Goal: Information Seeking & Learning: Learn about a topic

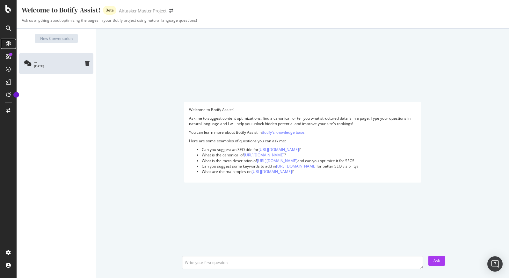
click at [7, 43] on icon at bounding box center [8, 43] width 5 height 5
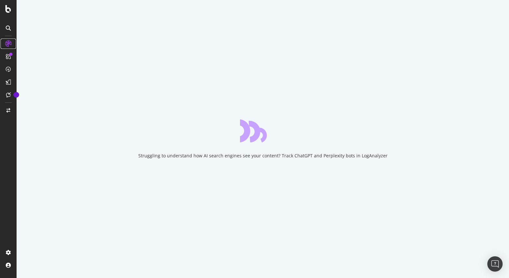
click at [7, 43] on icon at bounding box center [8, 43] width 6 height 6
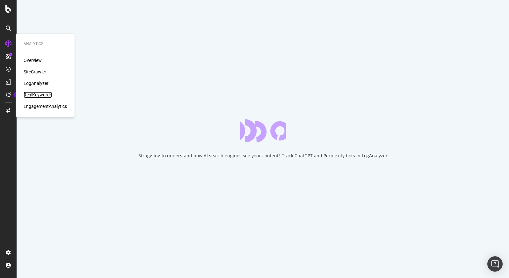
click at [30, 94] on div "RealKeywords" at bounding box center [38, 94] width 28 height 6
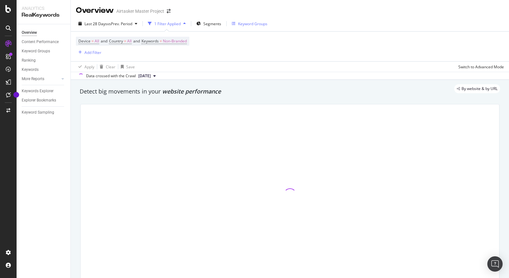
click at [249, 28] on div "Keyword Groups" at bounding box center [250, 24] width 36 height 10
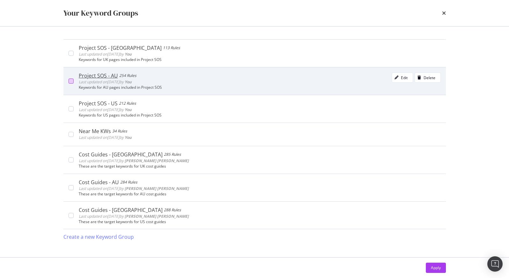
click at [72, 79] on div "modal" at bounding box center [71, 80] width 5 height 5
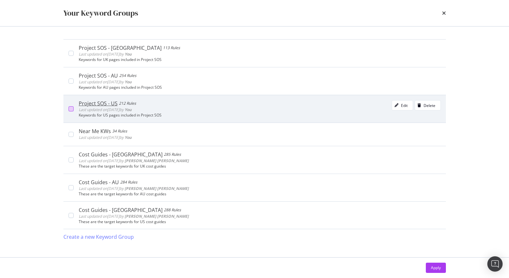
click at [72, 111] on div "modal" at bounding box center [71, 108] width 5 height 5
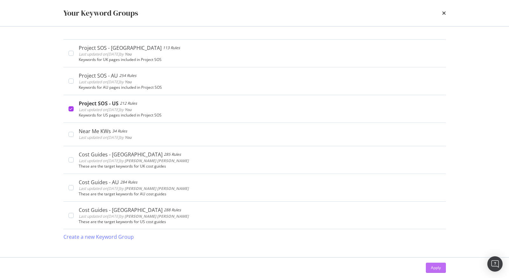
click at [438, 266] on div "Apply" at bounding box center [436, 267] width 10 height 5
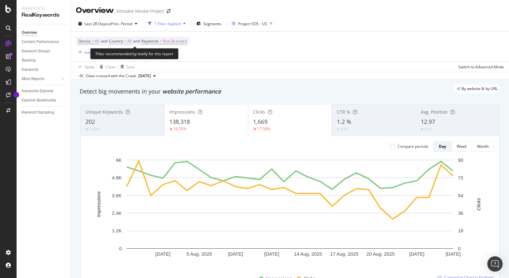
click at [118, 42] on span "Country" at bounding box center [116, 40] width 14 height 5
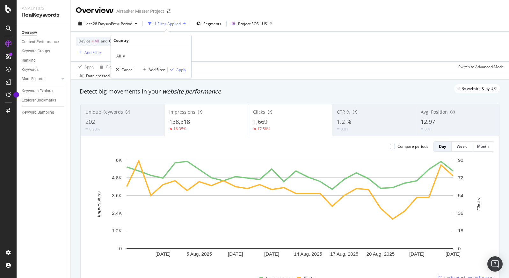
click at [122, 57] on icon at bounding box center [123, 56] width 4 height 4
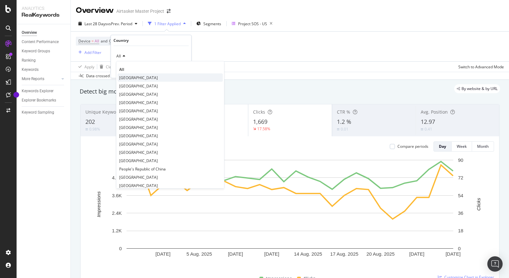
click at [133, 77] on span "[GEOGRAPHIC_DATA]" at bounding box center [138, 77] width 39 height 5
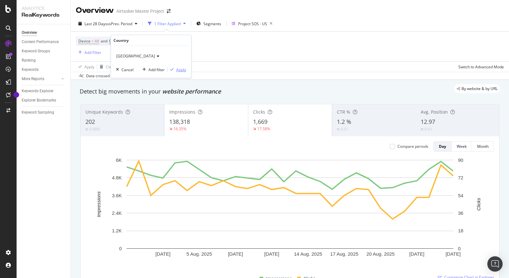
click at [176, 69] on div "Apply" at bounding box center [181, 69] width 10 height 5
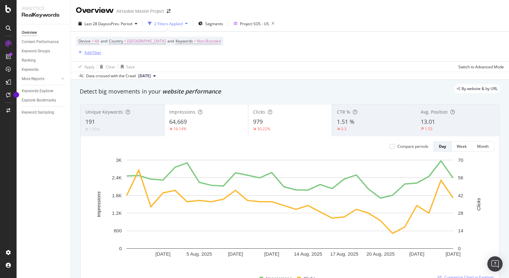
click at [88, 52] on div "Add Filter" at bounding box center [92, 52] width 17 height 5
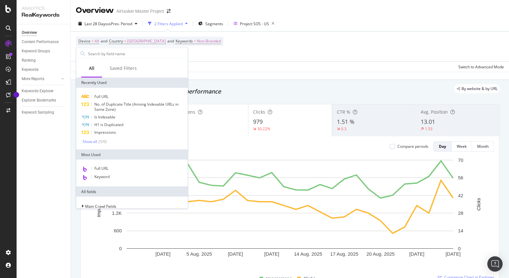
click at [311, 92] on div "By website & by URL" at bounding box center [286, 88] width 427 height 9
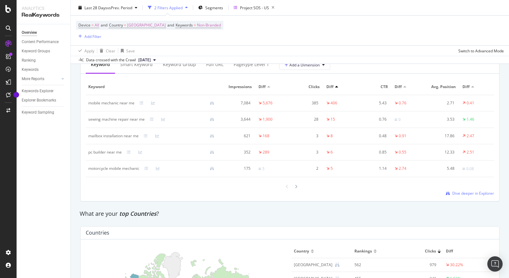
scroll to position [781, 0]
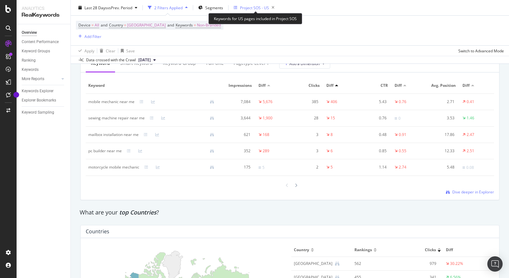
click at [249, 5] on div "Project SOS - US" at bounding box center [254, 7] width 29 height 5
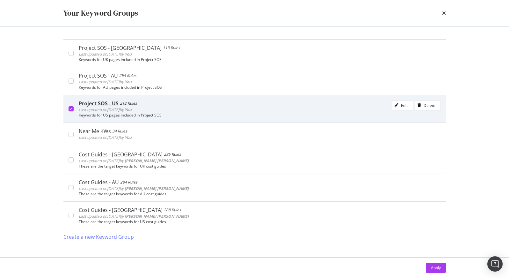
click at [72, 110] on icon "modal" at bounding box center [70, 108] width 3 height 3
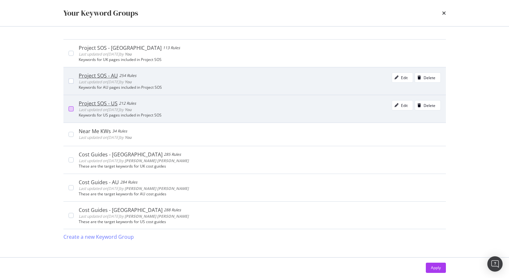
click at [76, 78] on div "Project SOS - AU 254 Rules Last updated on [DATE] by You Edit Delete Keywords f…" at bounding box center [257, 80] width 367 height 17
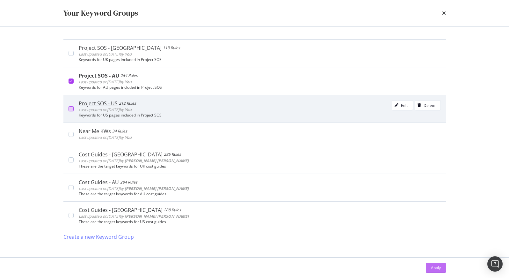
click at [444, 265] on button "Apply" at bounding box center [436, 267] width 20 height 10
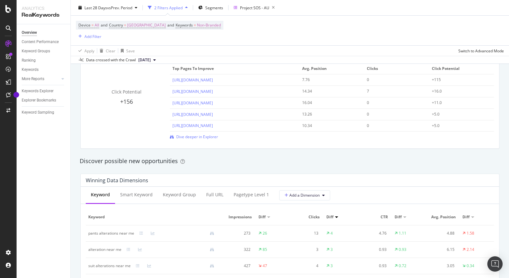
scroll to position [226, 0]
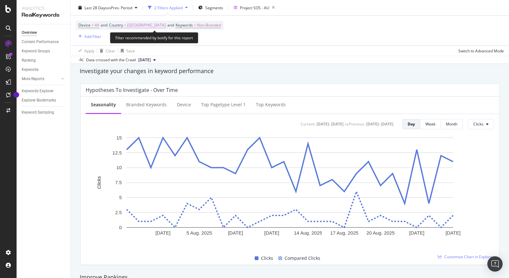
click at [143, 24] on span "[GEOGRAPHIC_DATA]" at bounding box center [146, 25] width 39 height 9
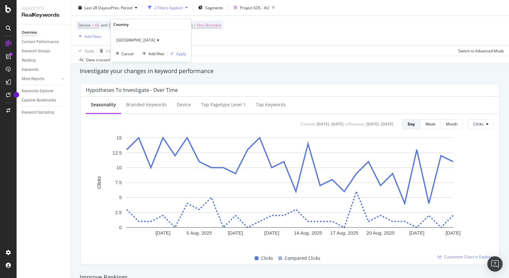
click at [141, 41] on span "[GEOGRAPHIC_DATA]" at bounding box center [135, 39] width 39 height 5
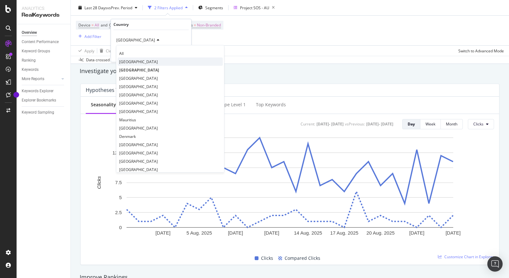
click at [129, 59] on span "[GEOGRAPHIC_DATA]" at bounding box center [138, 61] width 39 height 5
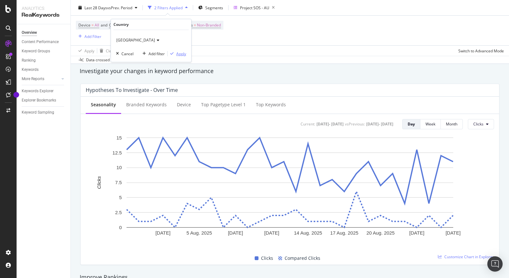
click at [183, 52] on div "Apply" at bounding box center [181, 53] width 10 height 5
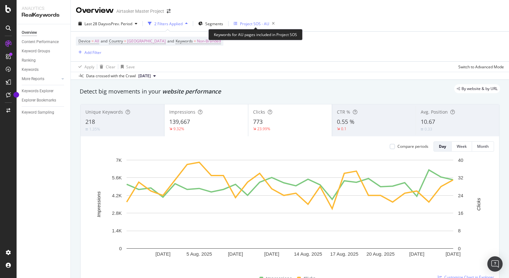
click at [248, 24] on div "Project SOS - AU" at bounding box center [254, 23] width 29 height 5
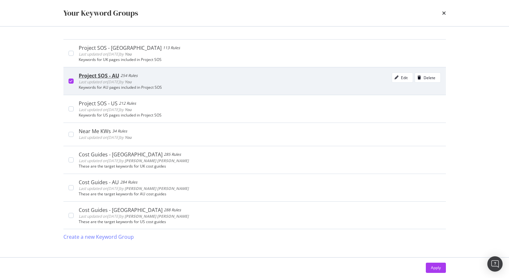
click at [71, 80] on icon "modal" at bounding box center [70, 80] width 3 height 3
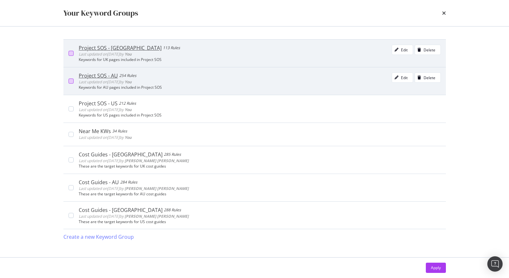
click at [70, 52] on div "modal" at bounding box center [71, 53] width 5 height 5
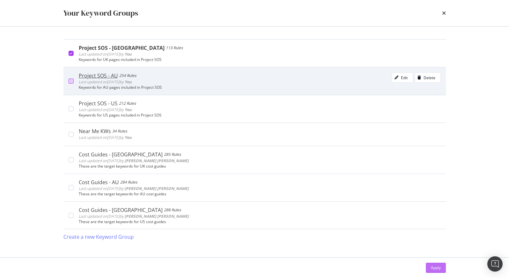
click at [437, 266] on div "Apply" at bounding box center [436, 267] width 10 height 5
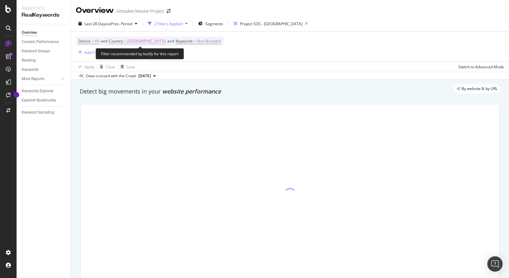
click at [139, 40] on span "[GEOGRAPHIC_DATA]" at bounding box center [146, 41] width 39 height 9
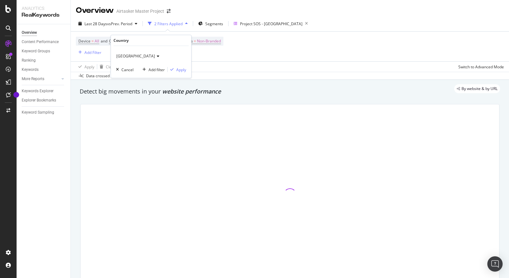
click at [125, 54] on span "[GEOGRAPHIC_DATA]" at bounding box center [135, 55] width 39 height 5
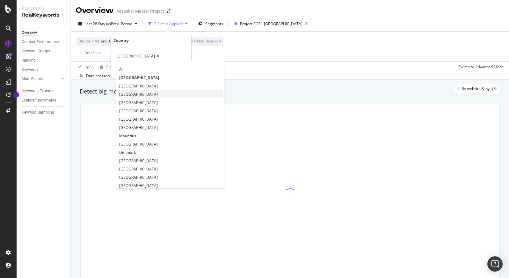
click at [136, 91] on div "[GEOGRAPHIC_DATA]" at bounding box center [170, 94] width 105 height 8
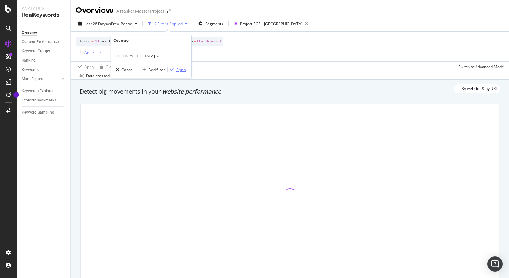
click at [177, 69] on div "Apply" at bounding box center [181, 69] width 10 height 5
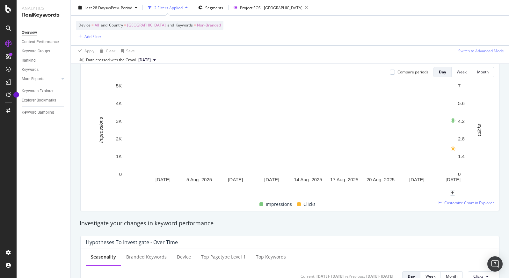
scroll to position [47, 0]
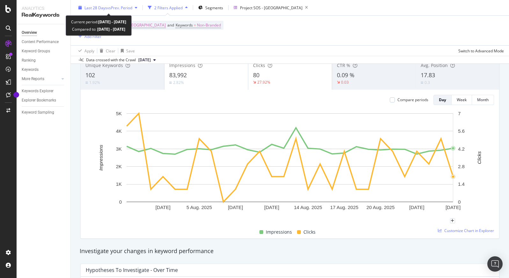
click at [103, 7] on span "Last 28 Days" at bounding box center [95, 7] width 23 height 5
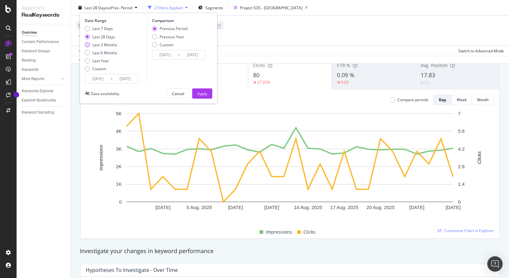
click at [97, 43] on div "Last 3 Months" at bounding box center [104, 44] width 25 height 5
type input "[DATE]"
click at [198, 95] on div "Apply" at bounding box center [202, 93] width 10 height 5
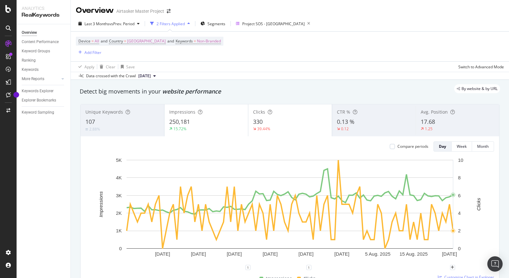
click at [169, 20] on div "2 Filters Applied" at bounding box center [170, 24] width 45 height 10
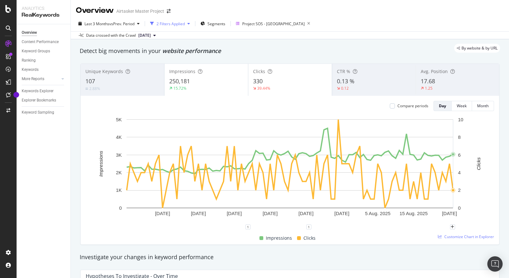
click at [169, 20] on div "2 Filters Applied" at bounding box center [170, 24] width 45 height 10
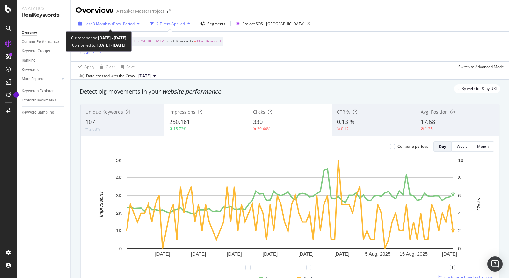
click at [113, 24] on span "vs Prev. Period" at bounding box center [121, 23] width 25 height 5
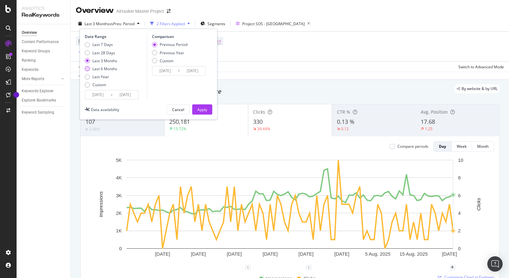
click at [93, 67] on div "Last 6 Months" at bounding box center [104, 68] width 25 height 5
type input "[DATE]"
click at [202, 109] on div "Apply" at bounding box center [202, 109] width 10 height 5
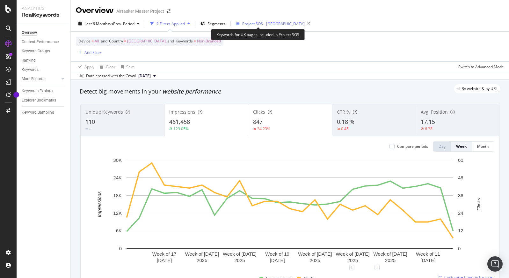
click at [248, 23] on div "Project SOS - [GEOGRAPHIC_DATA]" at bounding box center [273, 23] width 62 height 5
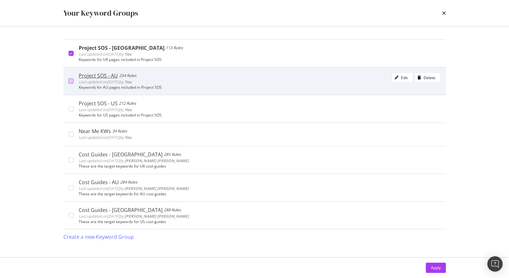
click at [71, 82] on div "modal" at bounding box center [71, 80] width 5 height 5
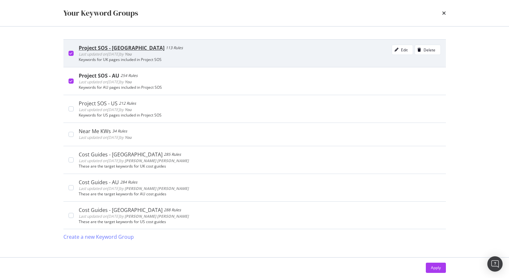
click at [69, 55] on div "modal" at bounding box center [71, 53] width 5 height 5
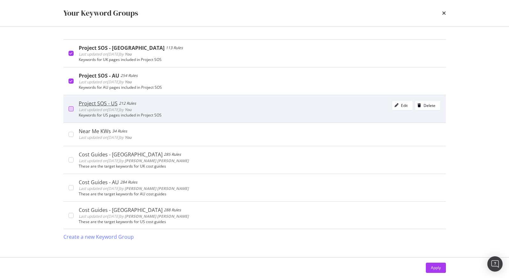
click at [70, 106] on div "modal" at bounding box center [71, 108] width 5 height 5
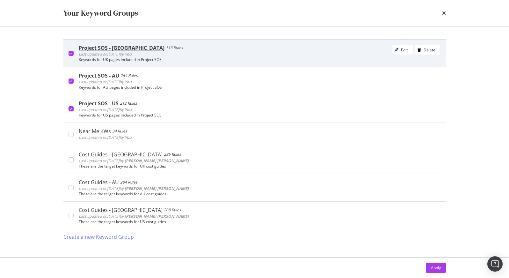
click at [74, 48] on div "Project SOS - UK 113 Rules Last updated on [DATE] by You Edit Delete Keywords f…" at bounding box center [257, 53] width 367 height 17
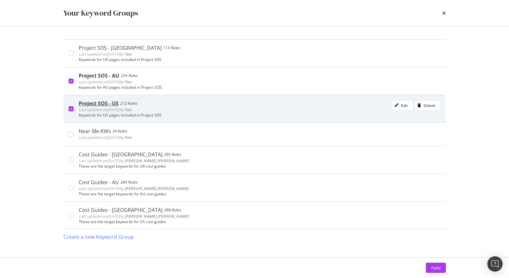
click at [72, 115] on div "Project SOS - US 212 Rules Last updated on [DATE] by You Edit Delete Keywords f…" at bounding box center [254, 109] width 382 height 28
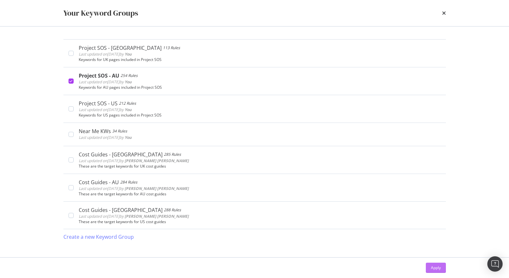
click at [435, 266] on div "Apply" at bounding box center [436, 267] width 10 height 5
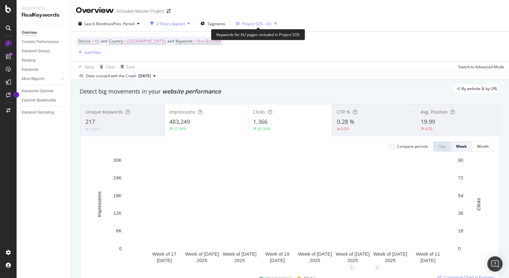
click at [250, 24] on div "Project SOS - AU" at bounding box center [256, 23] width 29 height 5
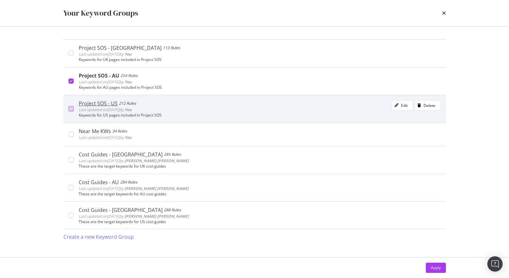
click at [72, 108] on div "modal" at bounding box center [71, 108] width 5 height 5
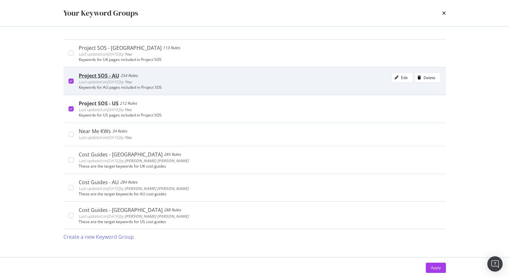
click at [73, 80] on div "modal" at bounding box center [71, 80] width 5 height 5
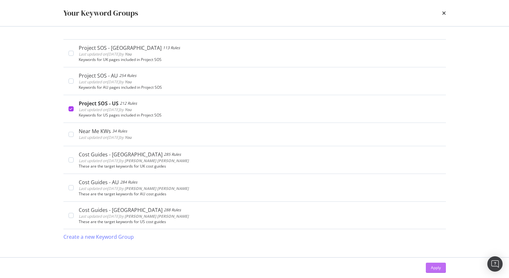
click at [433, 268] on div "Apply" at bounding box center [436, 267] width 10 height 5
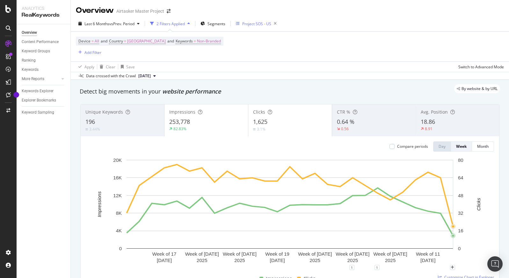
click at [240, 25] on icon "button" at bounding box center [238, 24] width 4 height 4
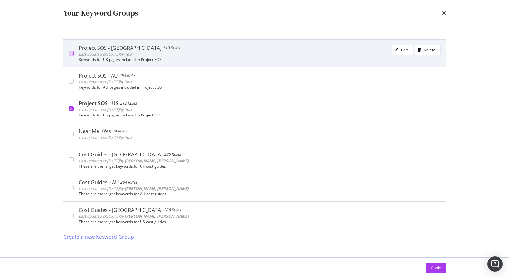
click at [73, 54] on div "modal" at bounding box center [71, 53] width 5 height 5
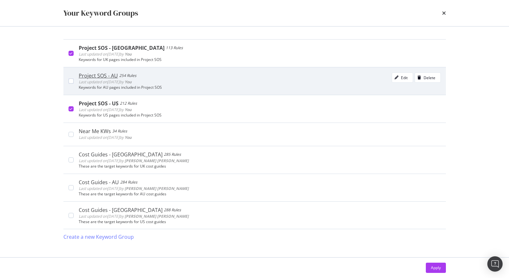
click at [72, 76] on div "Project SOS - AU 254 Rules Last updated on [DATE] by You Edit Delete Keywords f…" at bounding box center [254, 81] width 382 height 28
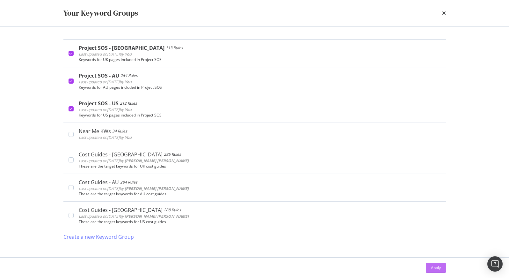
click at [439, 267] on div "Apply" at bounding box center [436, 267] width 10 height 5
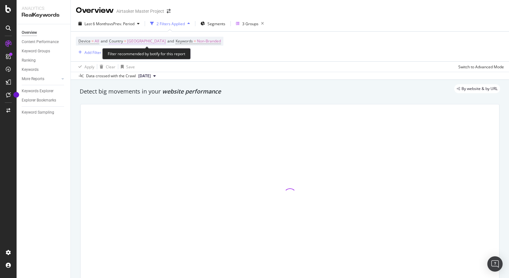
click at [147, 40] on span "[GEOGRAPHIC_DATA]" at bounding box center [146, 41] width 39 height 9
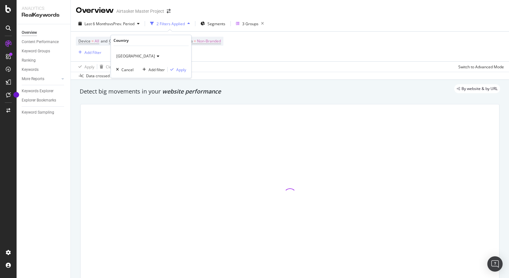
click at [155, 56] on icon at bounding box center [157, 56] width 4 height 4
click at [259, 68] on div "Apply Clear Save Switch to Advanced Mode" at bounding box center [290, 66] width 438 height 11
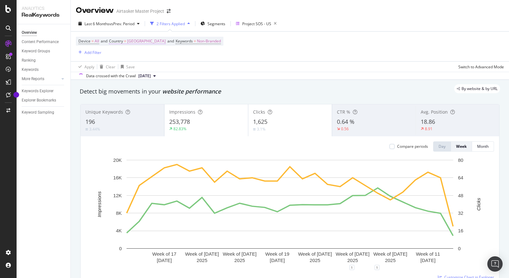
click at [133, 41] on span "[GEOGRAPHIC_DATA]" at bounding box center [146, 41] width 39 height 9
click at [129, 57] on span "[GEOGRAPHIC_DATA]" at bounding box center [135, 55] width 39 height 5
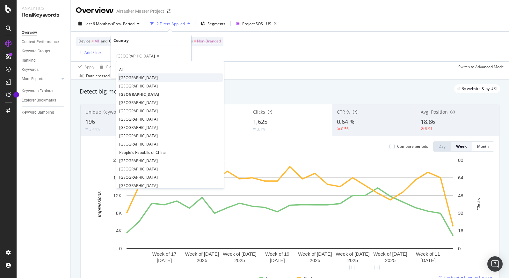
click at [134, 78] on span "[GEOGRAPHIC_DATA]" at bounding box center [138, 77] width 39 height 5
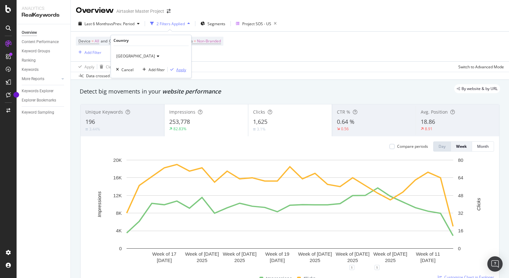
click at [181, 69] on div "Apply" at bounding box center [181, 69] width 10 height 5
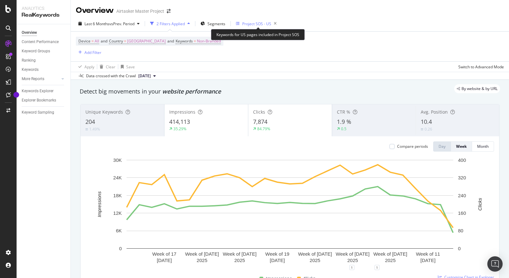
click at [261, 23] on div "Project SOS - US" at bounding box center [256, 23] width 29 height 5
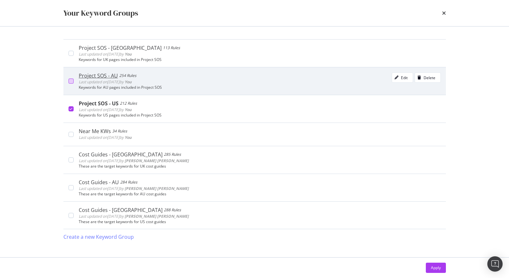
click at [69, 78] on div "modal" at bounding box center [71, 80] width 5 height 5
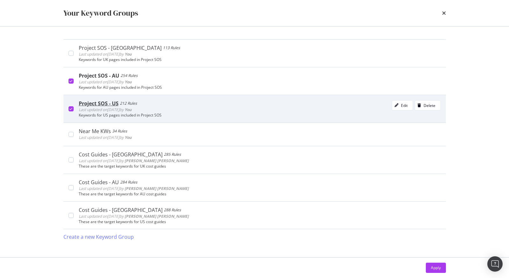
click at [69, 110] on icon "modal" at bounding box center [70, 108] width 3 height 3
click at [431, 267] on div "Apply" at bounding box center [436, 267] width 10 height 5
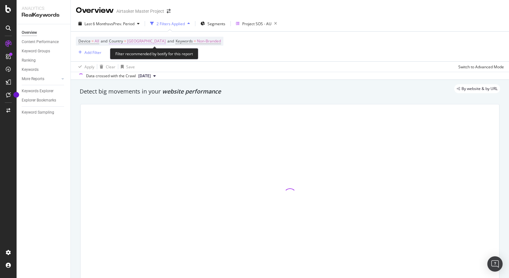
click at [158, 43] on span "[GEOGRAPHIC_DATA]" at bounding box center [146, 41] width 39 height 9
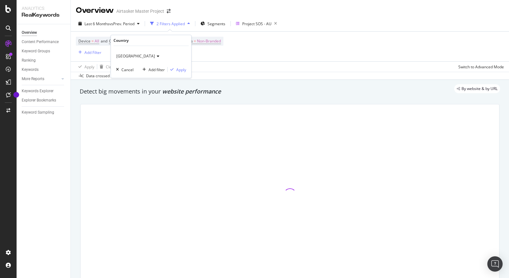
click at [120, 54] on span "[GEOGRAPHIC_DATA]" at bounding box center [135, 55] width 39 height 5
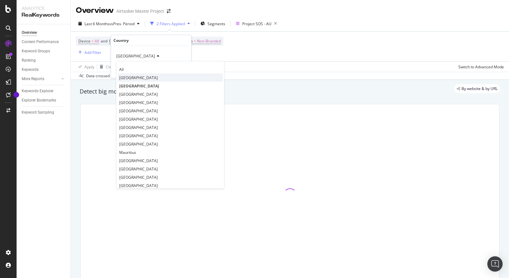
click at [127, 78] on span "[GEOGRAPHIC_DATA]" at bounding box center [138, 77] width 39 height 5
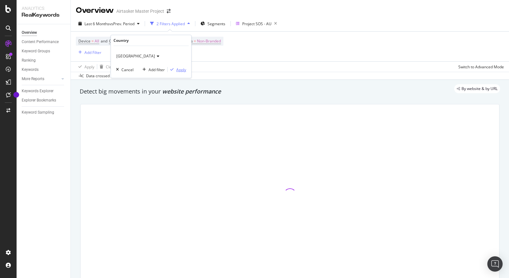
click at [178, 72] on div "Apply" at bounding box center [181, 69] width 10 height 5
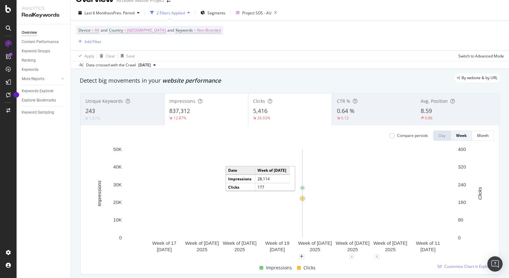
scroll to position [12, 0]
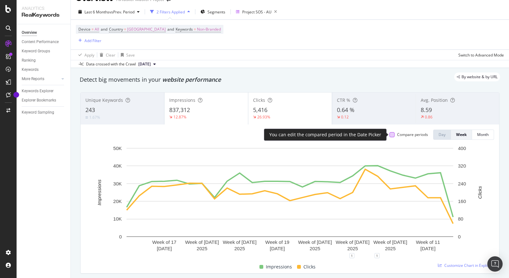
click at [394, 136] on div at bounding box center [391, 134] width 5 height 5
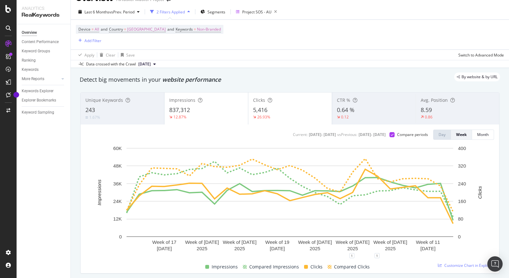
click at [222, 118] on div "12.87%" at bounding box center [206, 117] width 74 height 6
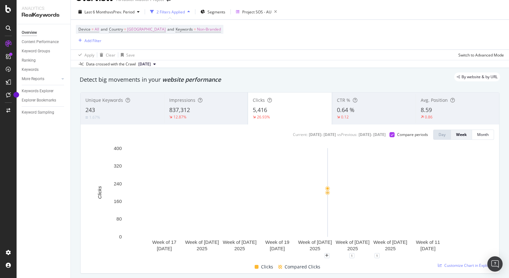
scroll to position [0, 0]
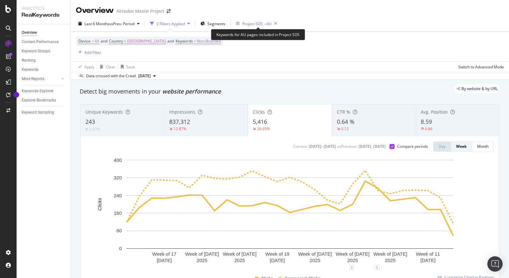
click at [246, 25] on div "Project SOS - AU" at bounding box center [256, 23] width 29 height 5
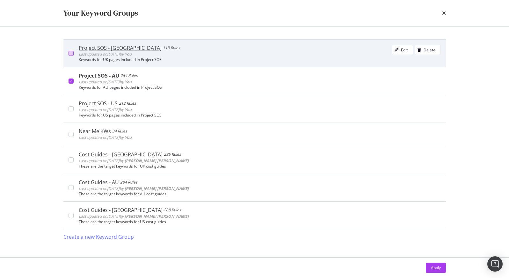
click at [72, 51] on div "modal" at bounding box center [71, 53] width 5 height 5
click at [71, 54] on icon "modal" at bounding box center [70, 53] width 3 height 3
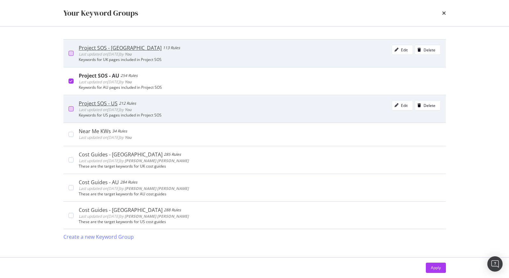
click at [70, 109] on div "modal" at bounding box center [71, 108] width 5 height 5
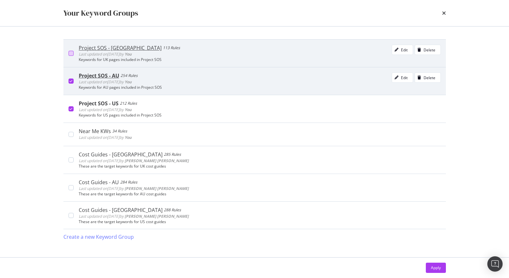
click at [71, 79] on icon "modal" at bounding box center [70, 80] width 3 height 3
click at [438, 268] on div "Apply" at bounding box center [436, 267] width 10 height 5
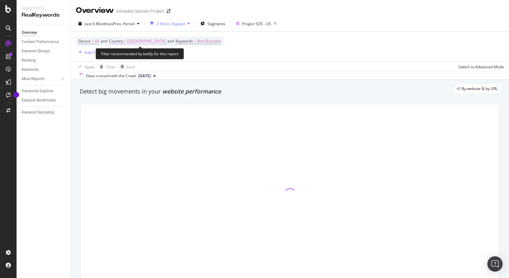
click at [130, 41] on span "[GEOGRAPHIC_DATA]" at bounding box center [146, 41] width 39 height 9
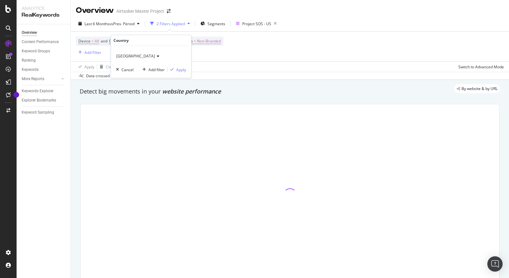
click at [126, 54] on span "[GEOGRAPHIC_DATA]" at bounding box center [135, 55] width 39 height 5
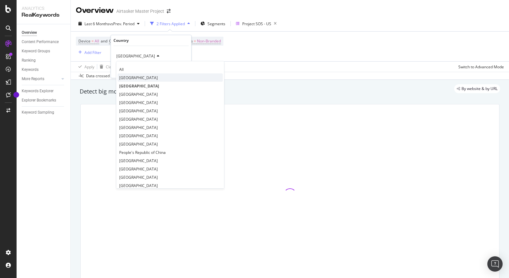
click at [140, 80] on span "[GEOGRAPHIC_DATA]" at bounding box center [138, 77] width 39 height 5
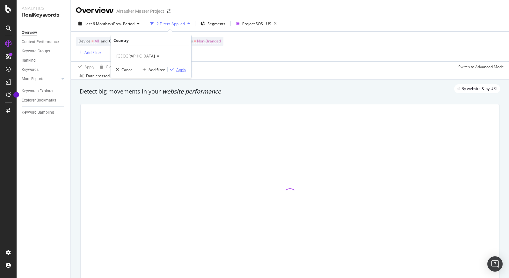
click at [181, 69] on div "Apply" at bounding box center [181, 69] width 10 height 5
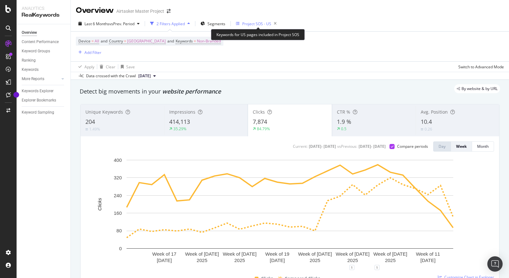
click at [260, 24] on div "Project SOS - US" at bounding box center [256, 23] width 29 height 5
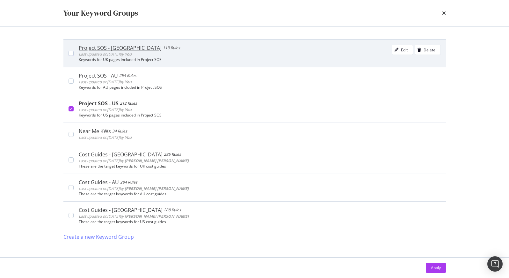
click at [78, 52] on div "Project SOS - UK 113 Rules Last updated on [DATE] by You Edit Delete Keywords f…" at bounding box center [257, 53] width 367 height 17
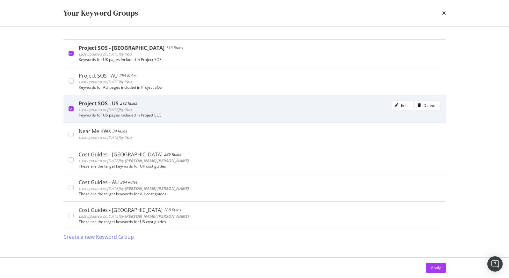
click at [72, 107] on icon "modal" at bounding box center [70, 108] width 3 height 3
click at [437, 268] on div "Apply" at bounding box center [436, 267] width 10 height 5
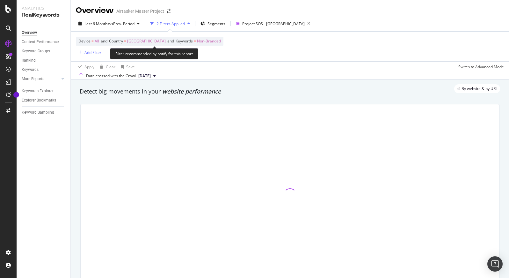
click at [152, 38] on span "[GEOGRAPHIC_DATA]" at bounding box center [146, 41] width 39 height 9
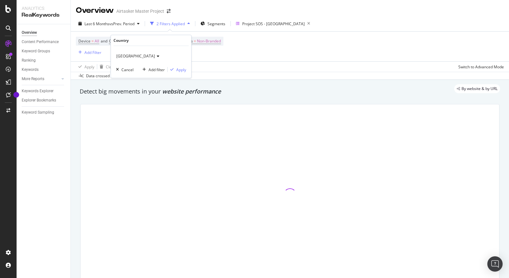
click at [120, 57] on span "[GEOGRAPHIC_DATA]" at bounding box center [135, 55] width 39 height 5
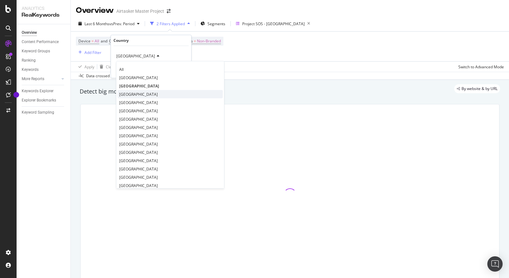
click at [141, 98] on div "[GEOGRAPHIC_DATA]" at bounding box center [170, 94] width 105 height 8
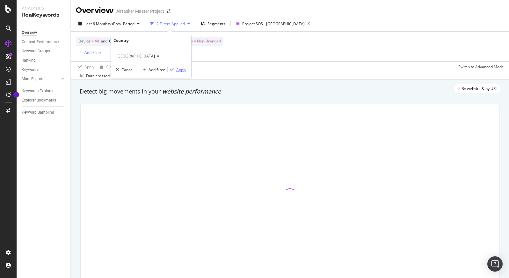
click at [182, 69] on div "Apply" at bounding box center [181, 69] width 10 height 5
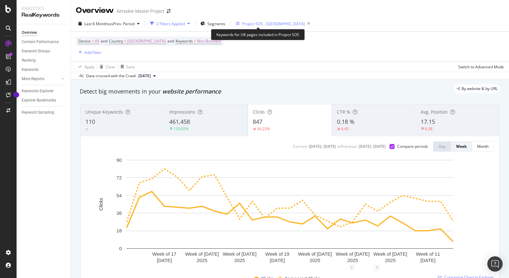
click at [261, 26] on div "Project SOS - [GEOGRAPHIC_DATA]" at bounding box center [273, 23] width 62 height 5
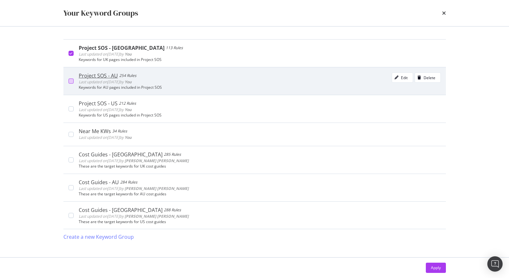
click at [72, 83] on div "modal" at bounding box center [71, 80] width 5 height 5
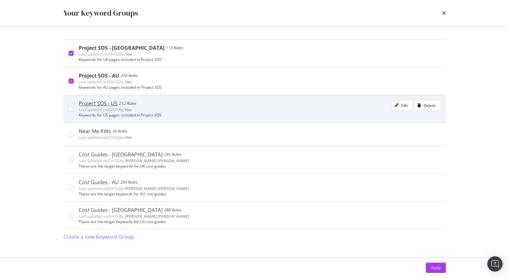
click at [69, 112] on div "Project SOS - US 212 Rules Last updated on [DATE] by You Edit Delete Keywords f…" at bounding box center [254, 109] width 382 height 28
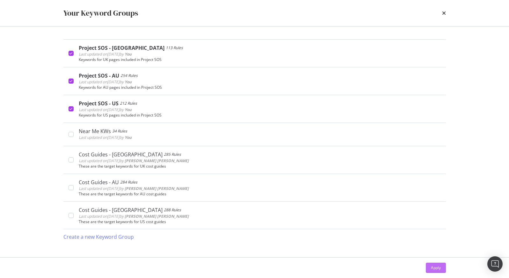
click at [432, 268] on div "Apply" at bounding box center [436, 267] width 10 height 5
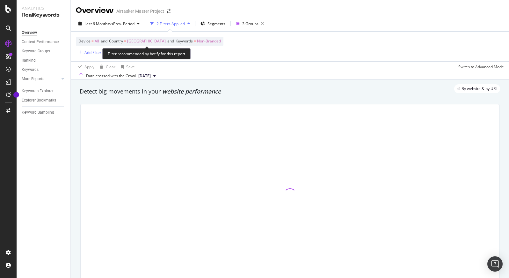
click at [147, 43] on span "[GEOGRAPHIC_DATA]" at bounding box center [146, 41] width 39 height 9
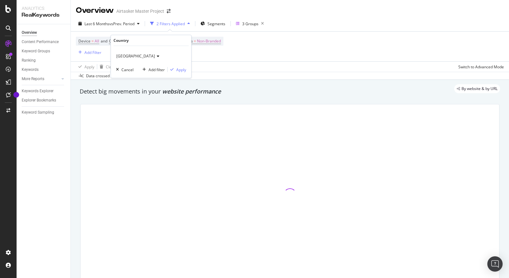
click at [129, 57] on span "[GEOGRAPHIC_DATA]" at bounding box center [135, 55] width 39 height 5
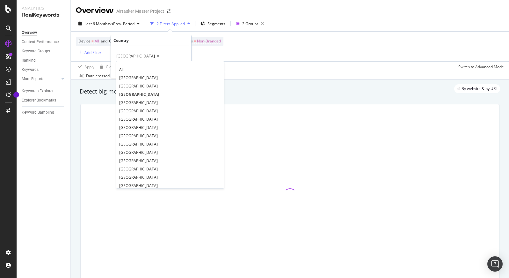
click at [179, 51] on div "[GEOGRAPHIC_DATA]" at bounding box center [151, 56] width 70 height 10
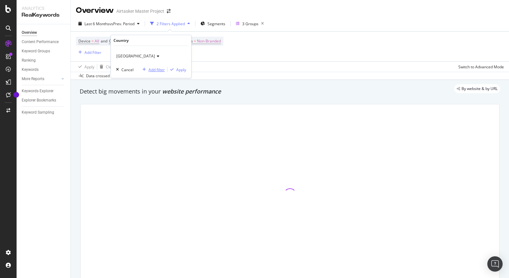
click at [149, 69] on div "Add filter" at bounding box center [157, 69] width 16 height 5
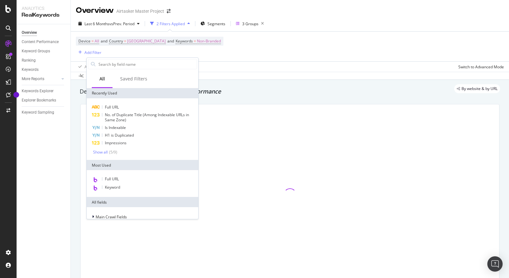
click at [233, 70] on div "Apply Clear Save Switch to Advanced Mode" at bounding box center [290, 66] width 438 height 11
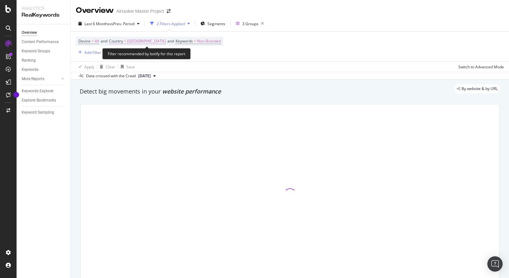
click at [135, 39] on span "[GEOGRAPHIC_DATA]" at bounding box center [146, 41] width 39 height 9
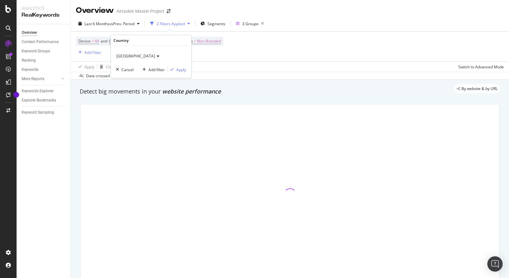
click at [121, 54] on span "[GEOGRAPHIC_DATA]" at bounding box center [135, 55] width 39 height 5
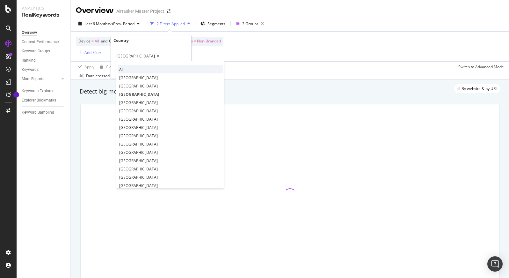
click at [125, 70] on div "All" at bounding box center [170, 69] width 105 height 8
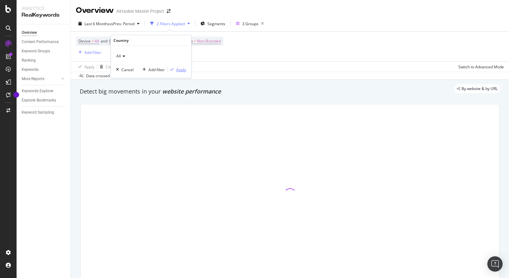
click at [181, 68] on div "Apply" at bounding box center [181, 69] width 10 height 5
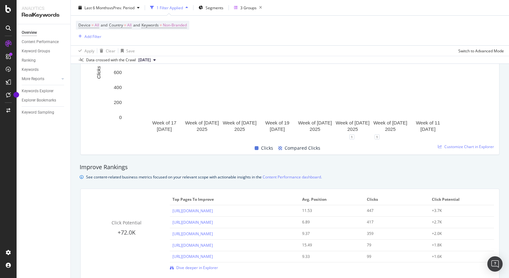
scroll to position [357, 0]
